Goal: Information Seeking & Learning: Learn about a topic

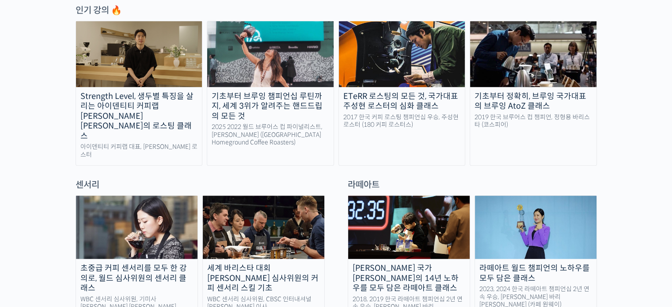
scroll to position [482, 0]
click at [413, 95] on div "ETeRR 로스팅의 모든 것, 국가대표 주성현 로스터의 심화 클래스" at bounding box center [402, 101] width 126 height 20
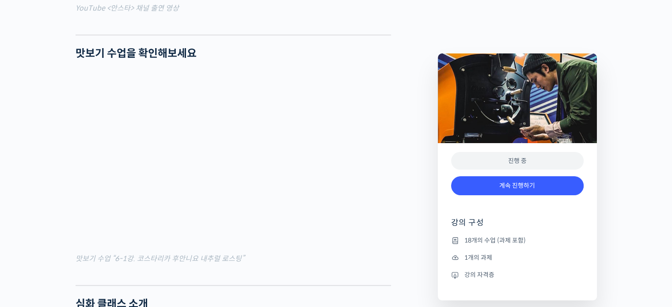
scroll to position [1045, 0]
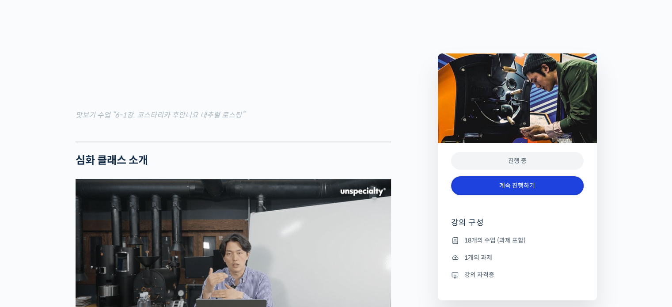
click at [509, 190] on link "계속 진행하기" at bounding box center [517, 185] width 132 height 19
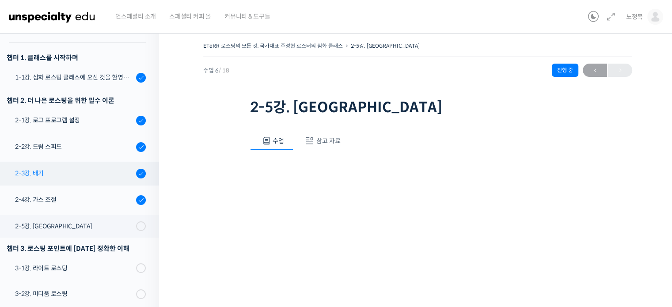
scroll to position [173, 0]
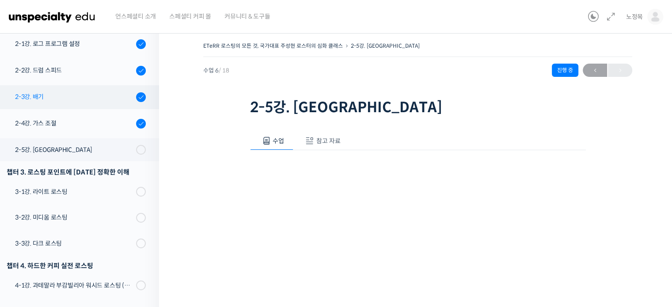
click at [61, 102] on link "2-3강. 배기" at bounding box center [77, 97] width 163 height 24
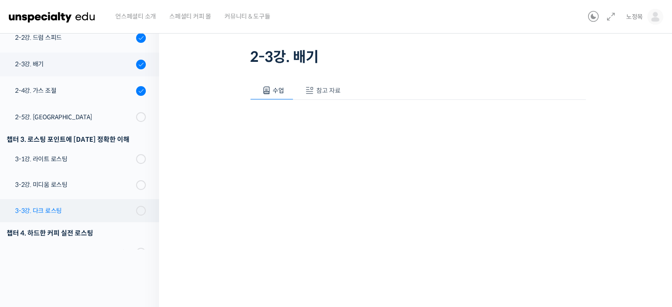
scroll to position [157, 0]
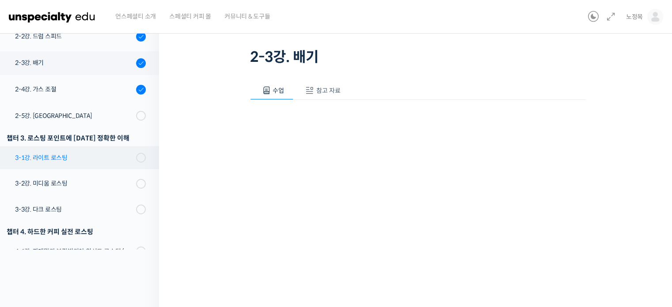
click at [60, 158] on div "3-1강. 라이트 로스팅" at bounding box center [74, 158] width 118 height 10
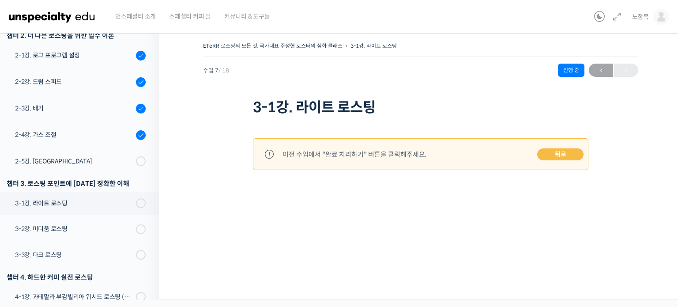
scroll to position [159, 0]
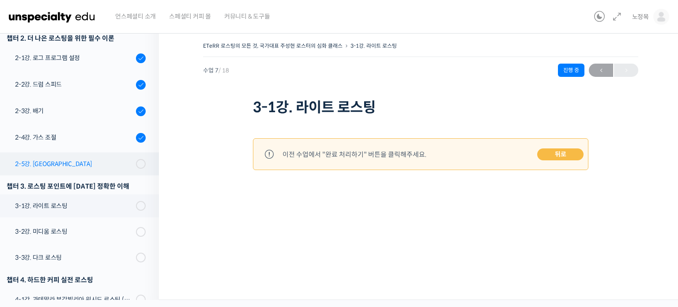
click at [79, 158] on link "2-5강. [GEOGRAPHIC_DATA]" at bounding box center [77, 163] width 163 height 23
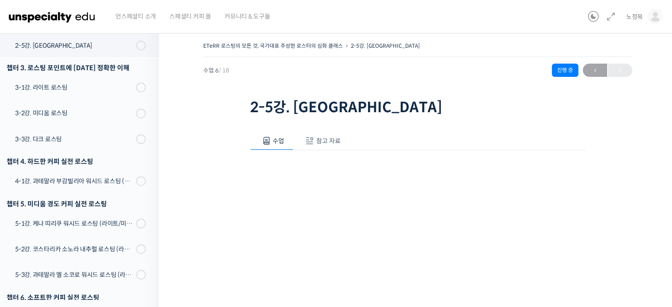
scroll to position [144, 0]
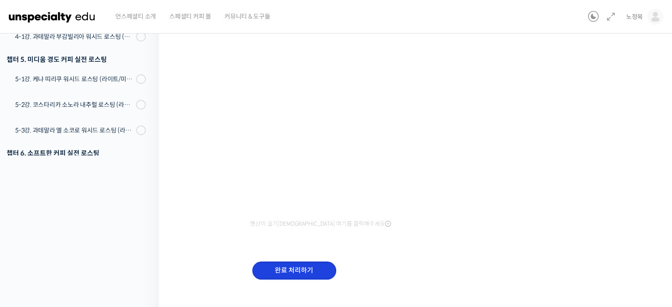
click at [304, 270] on input "완료 처리하기" at bounding box center [294, 270] width 84 height 18
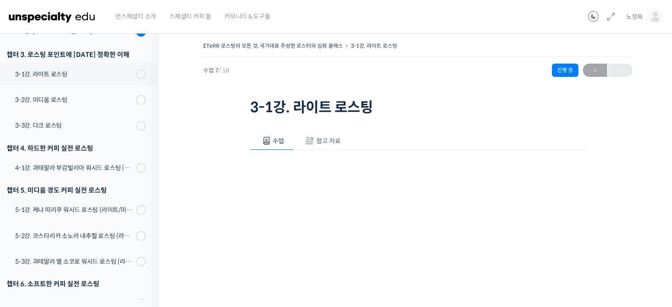
scroll to position [304, 0]
